Goal: Go to known website: Access a specific website the user already knows

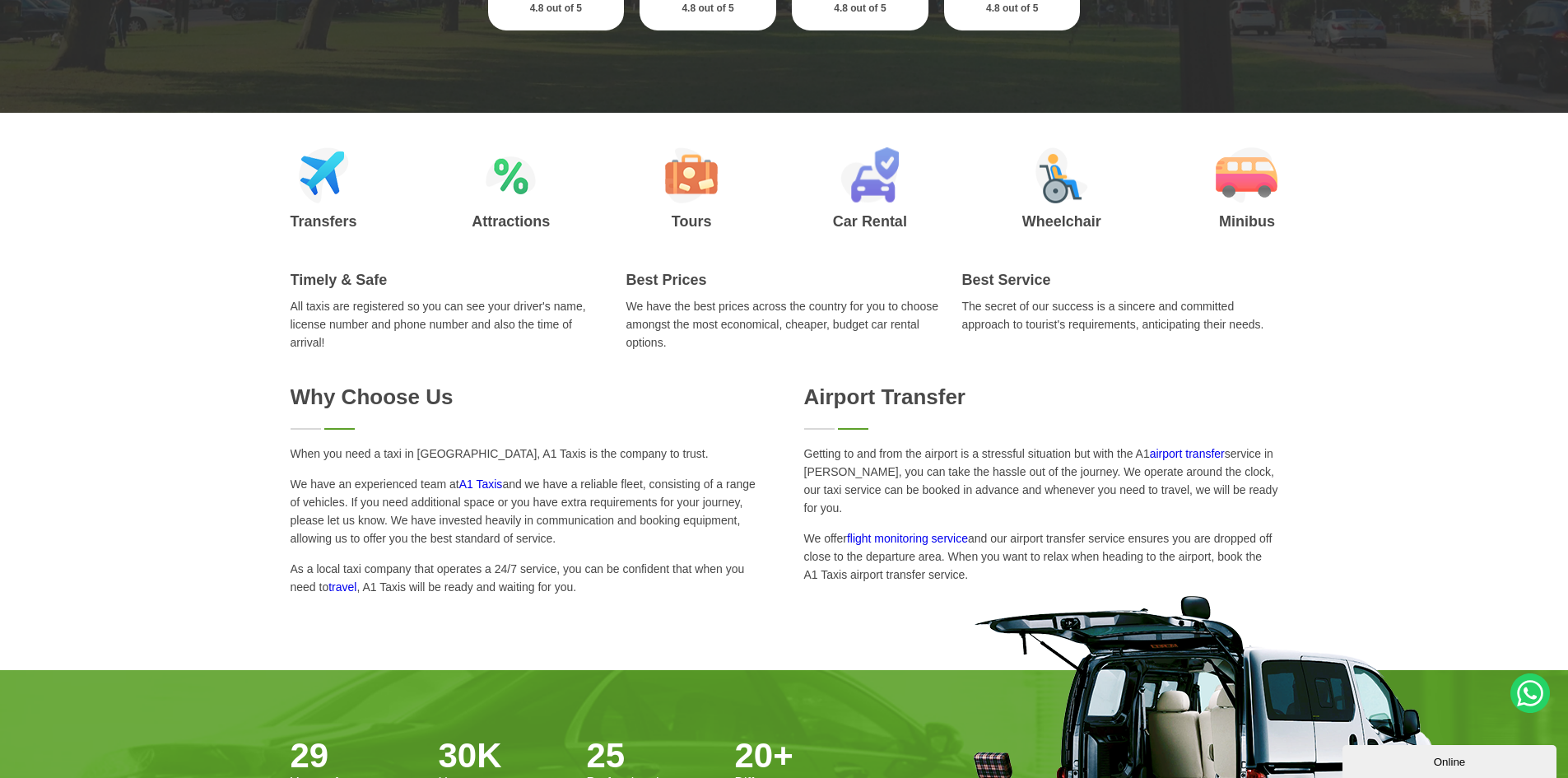
scroll to position [740, 0]
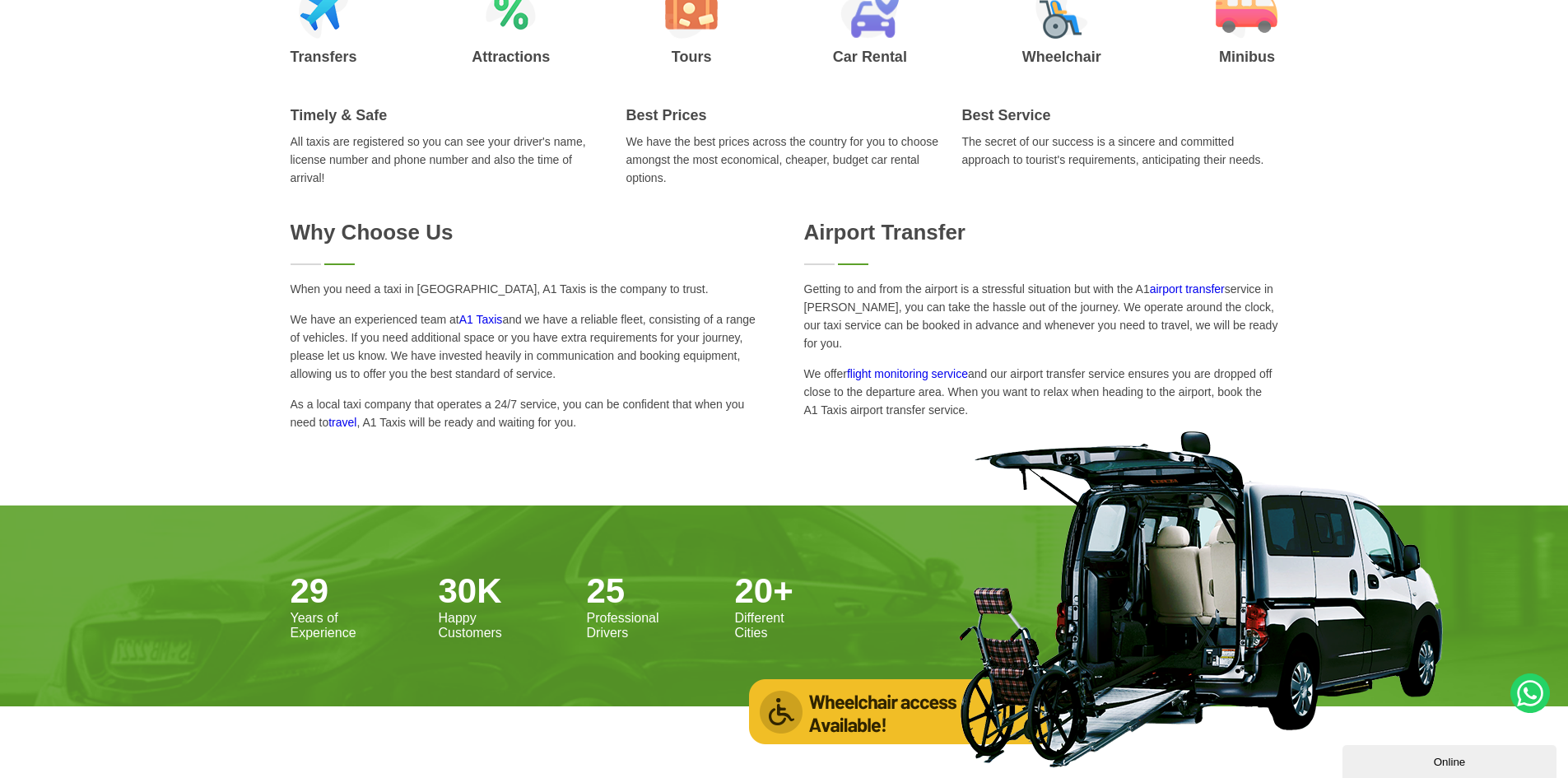
click at [481, 319] on link "A1 Taxis" at bounding box center [481, 319] width 44 height 13
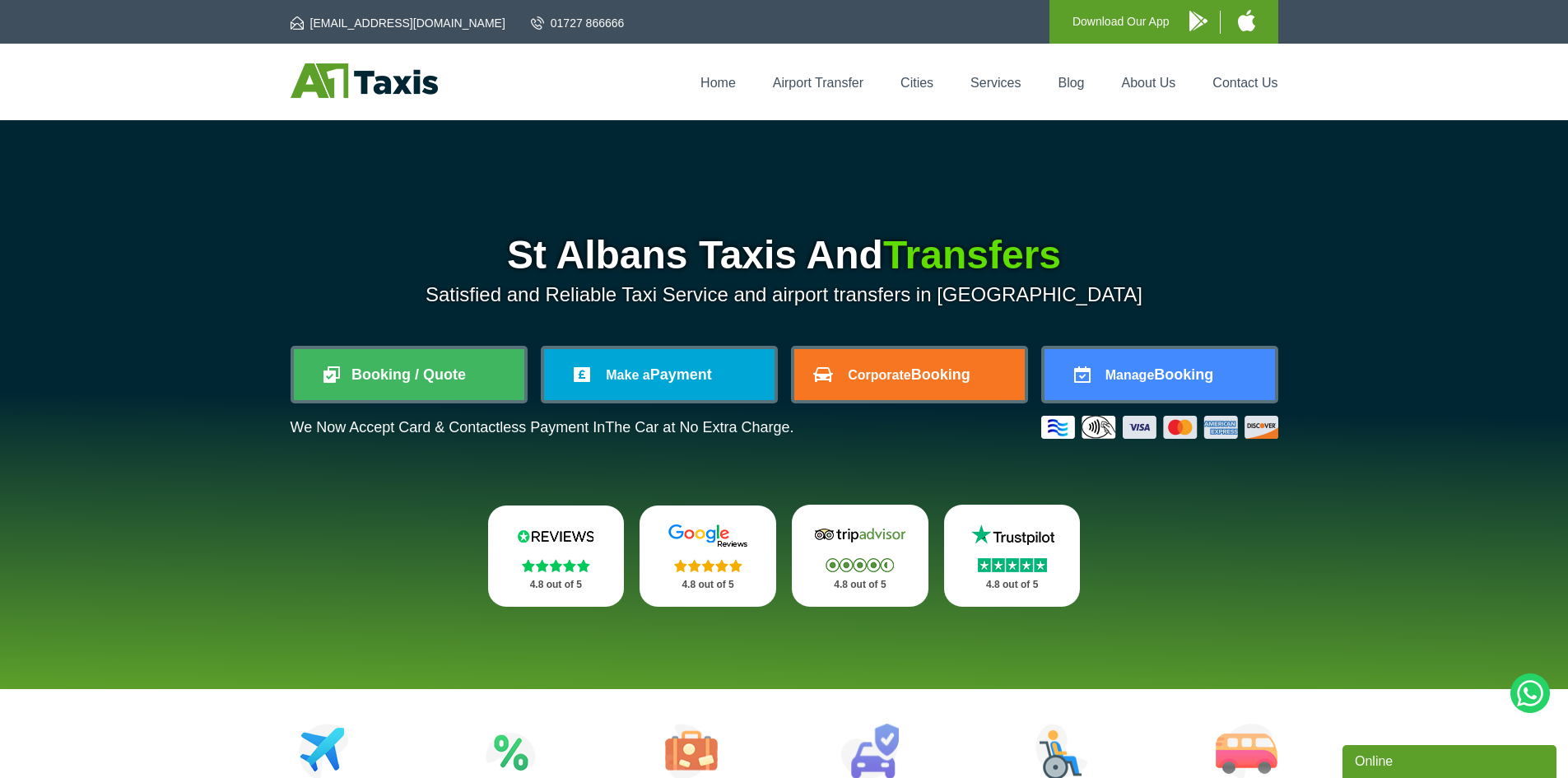
scroll to position [679, 0]
